Goal: Task Accomplishment & Management: Manage account settings

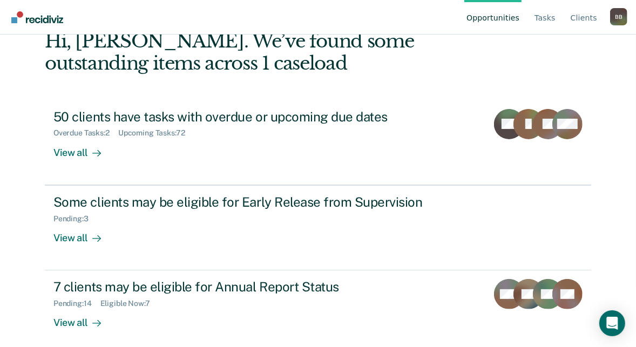
scroll to position [67, 0]
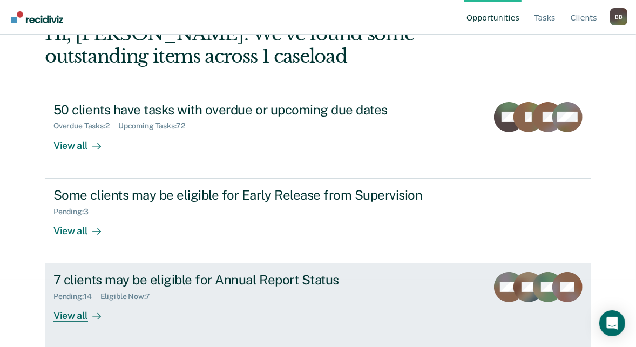
click at [229, 301] on div "7 clients may be eligible for Annual Report Status Pending : 14 Eligible Now : …" at bounding box center [255, 297] width 405 height 50
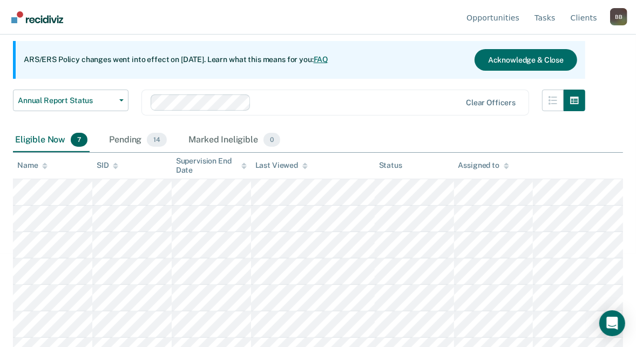
scroll to position [109, 0]
